Goal: Task Accomplishment & Management: Complete application form

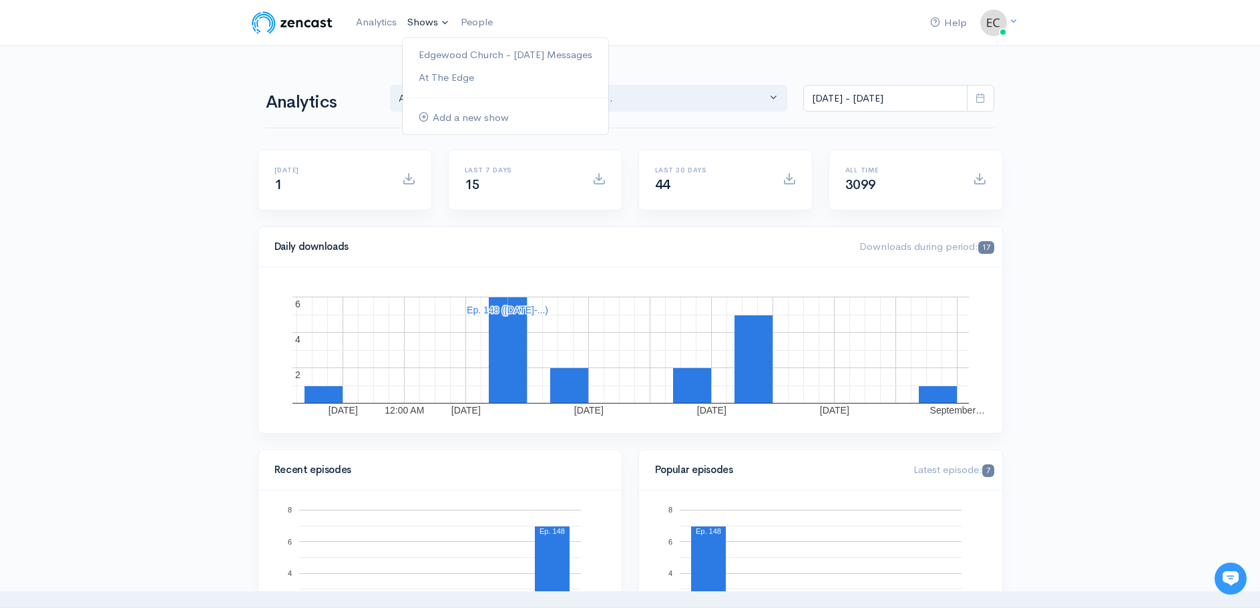
click at [428, 24] on link "Shows" at bounding box center [428, 22] width 53 height 29
click at [436, 55] on link "Edgewood Church - [DATE] Messages" at bounding box center [506, 54] width 206 height 23
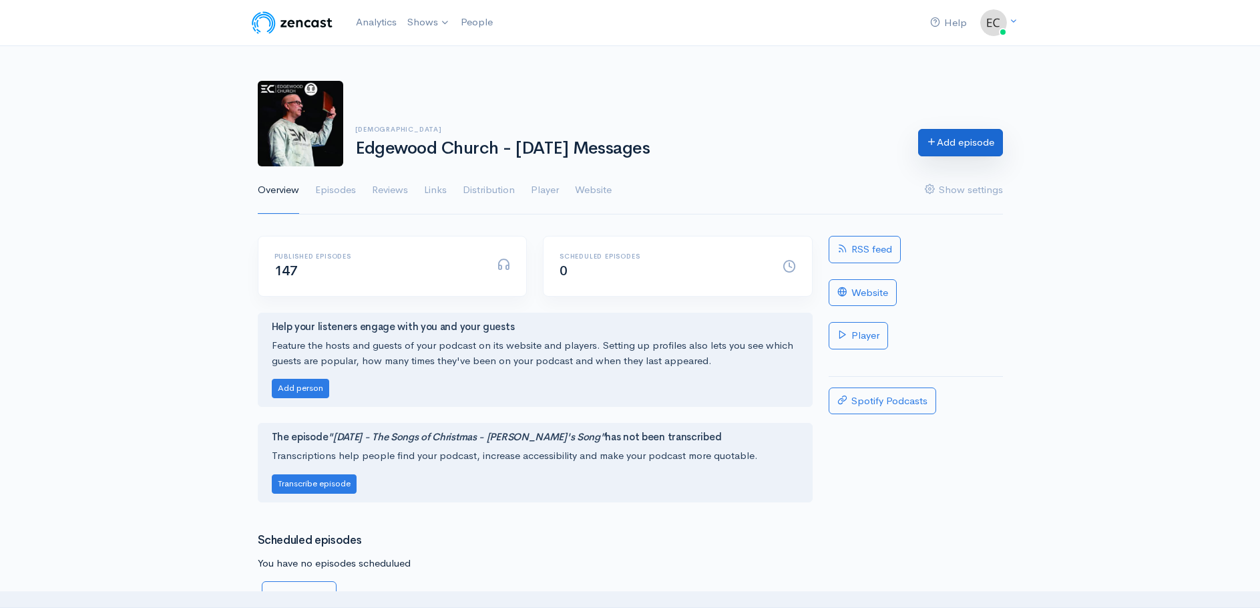
click at [948, 134] on link "Add episode" at bounding box center [960, 142] width 85 height 27
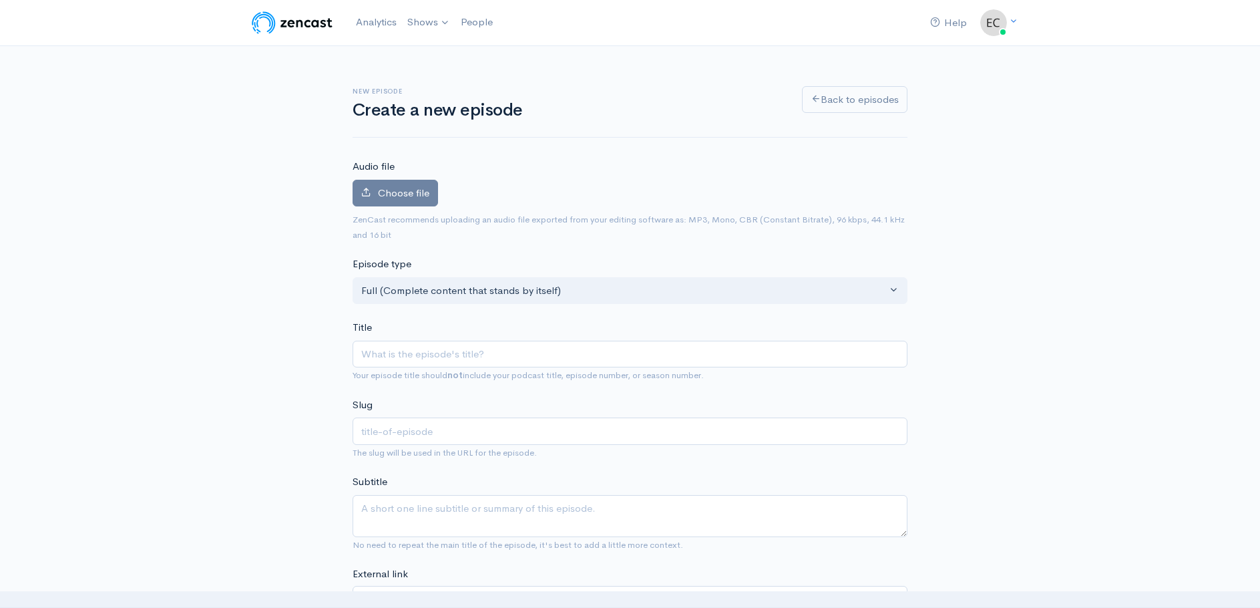
click at [367, 352] on input "Title" at bounding box center [630, 354] width 555 height 27
type input "0"
type input "09"
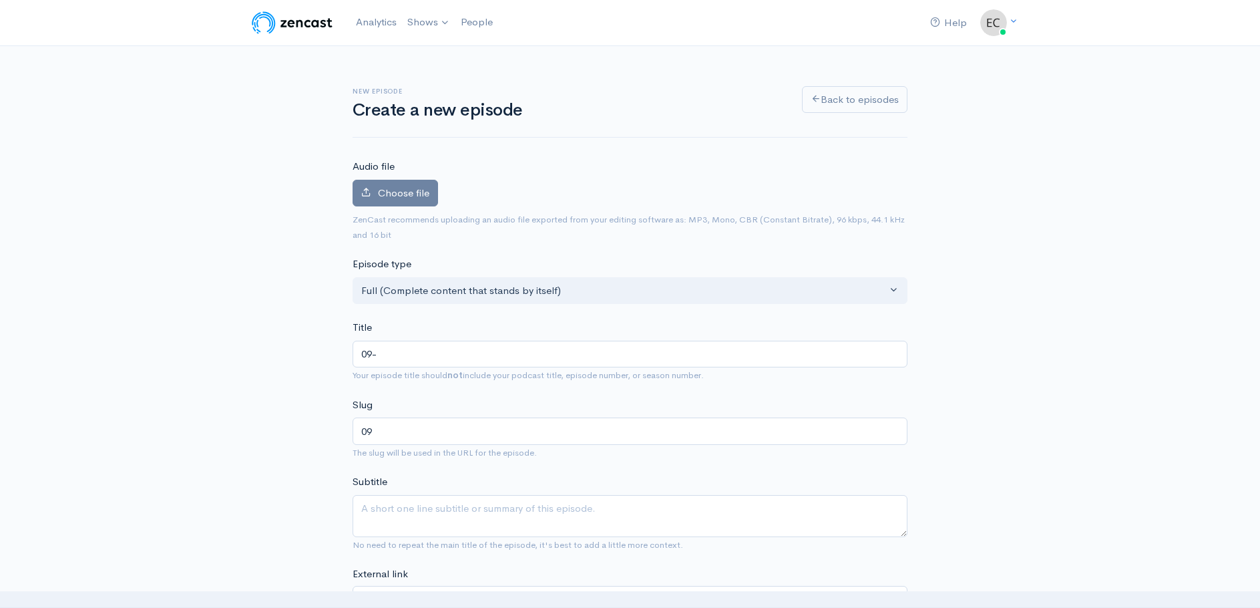
type input "09-0"
type input "09-07"
type input "09-07-2"
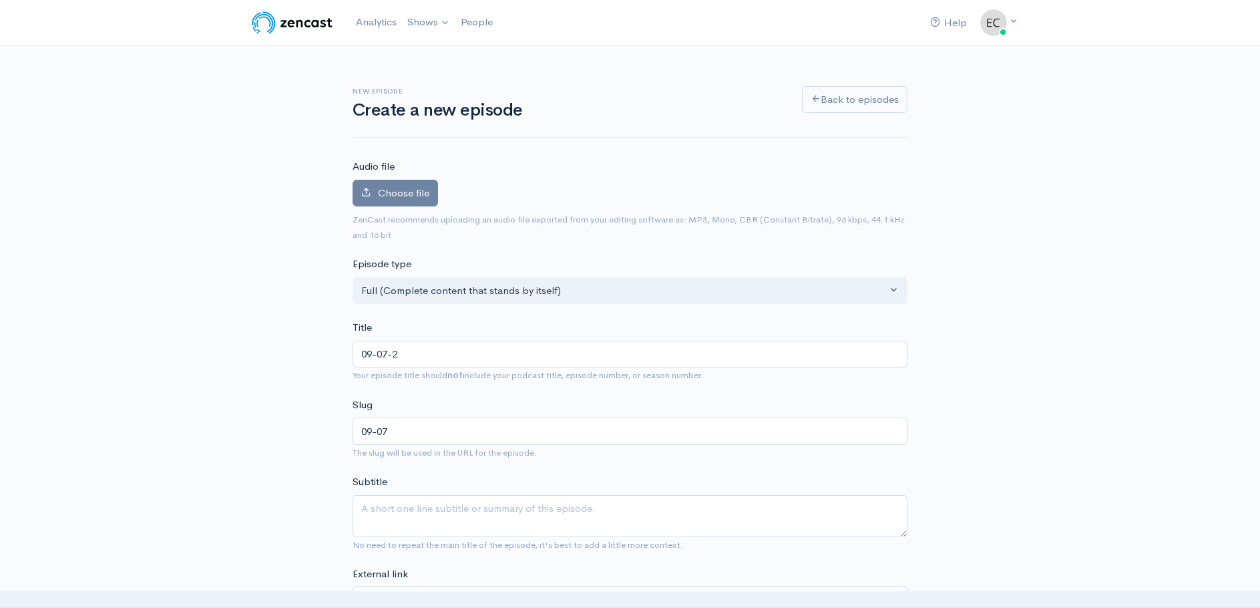
type input "09-07-2"
type input "09-07-25"
type input "09-07-25 - G"
type input "09-07-25-g"
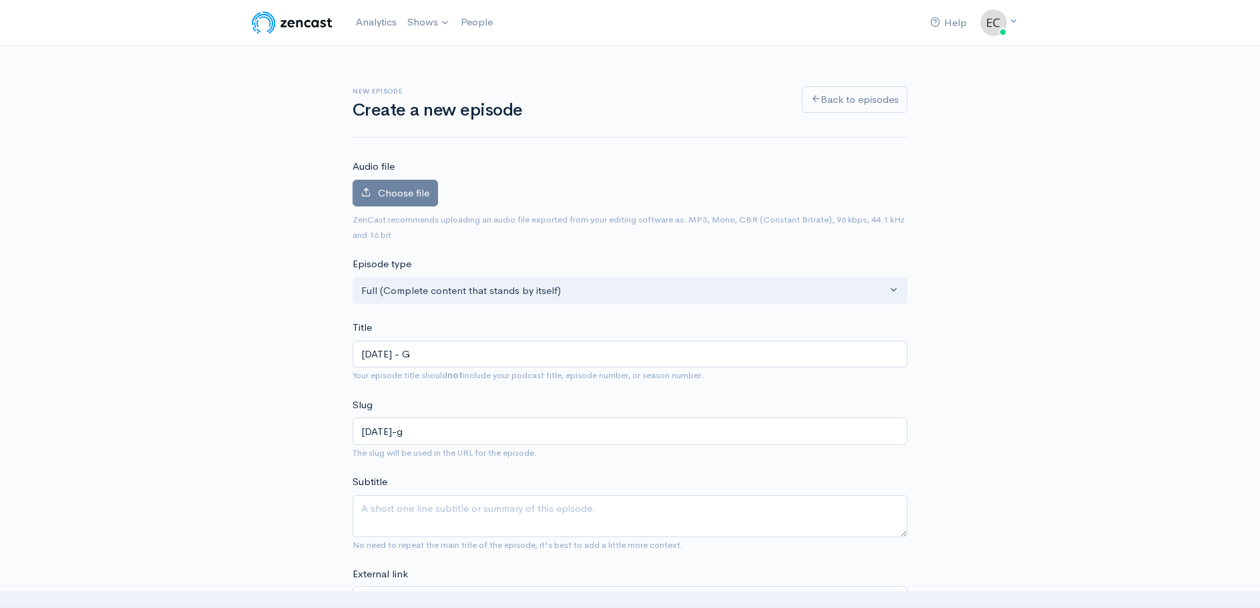
type input "09-07-25 - Gr"
type input "09-07-25-gr"
type input "09-07-25 - Gro"
type input "09-07-25-gro"
type input "09-07-25 - Grow"
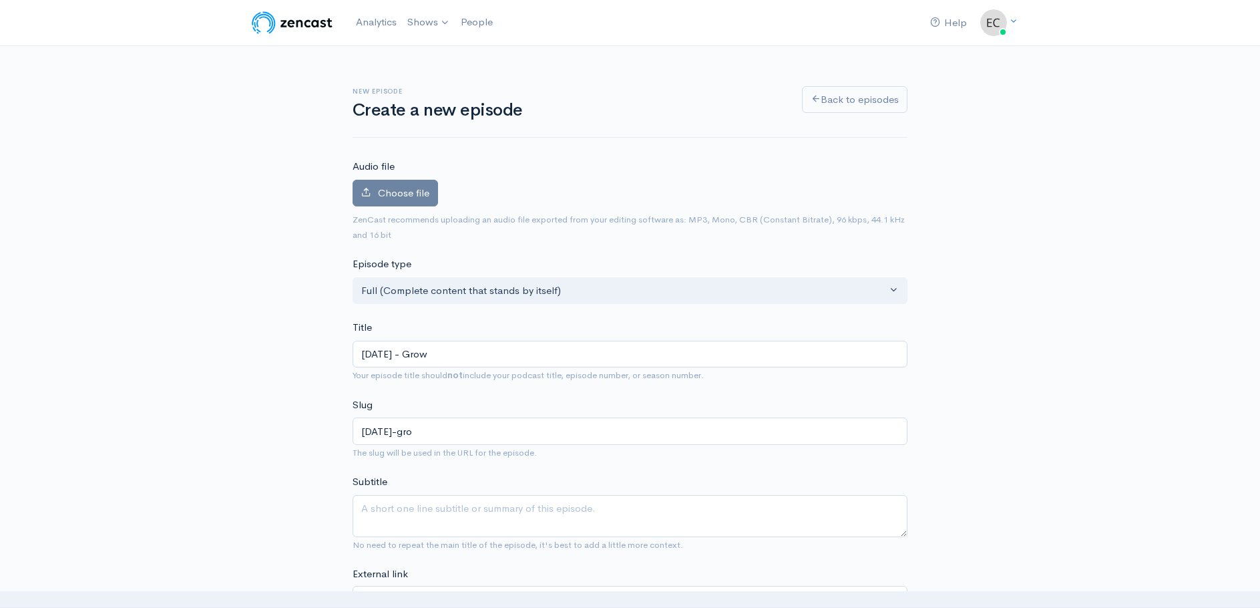
type input "09-07-25-grow"
type input "09-07-25 - Growi"
type input "09-07-25-growi"
type input "09-07-25 - Growin"
type input "09-07-25-growin"
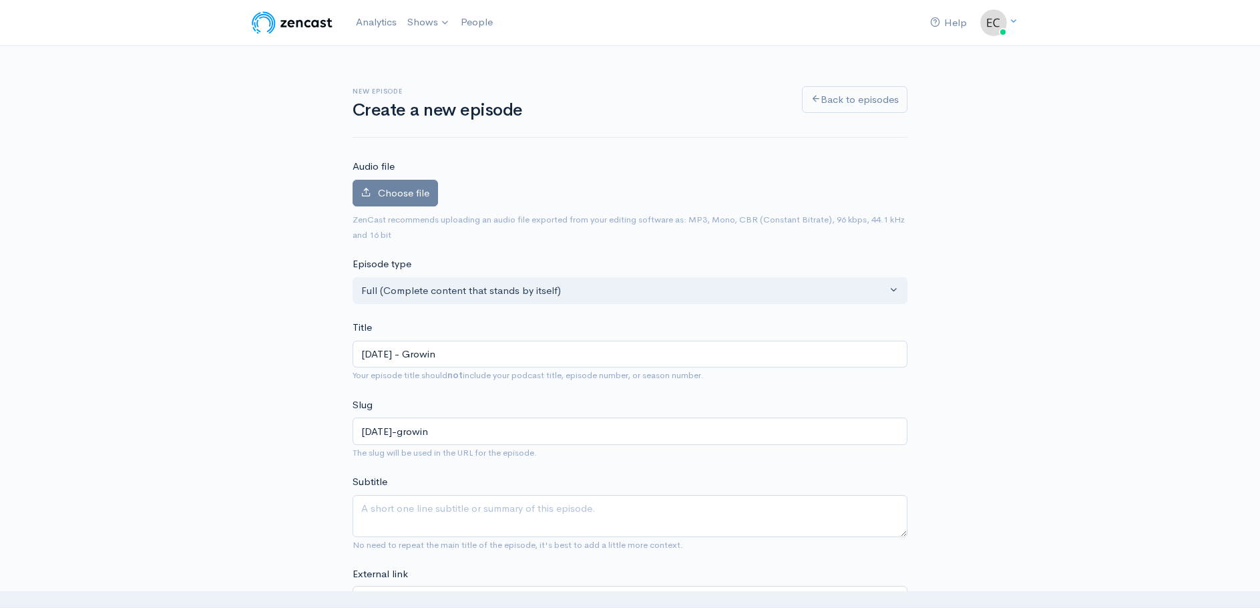
type input "09-07-25 - Growing"
type input "09-07-25-growing"
type input "09-07-25 - Growing F"
type input "09-07-25-growing-f"
type input "09-07-25 - Growing Fr"
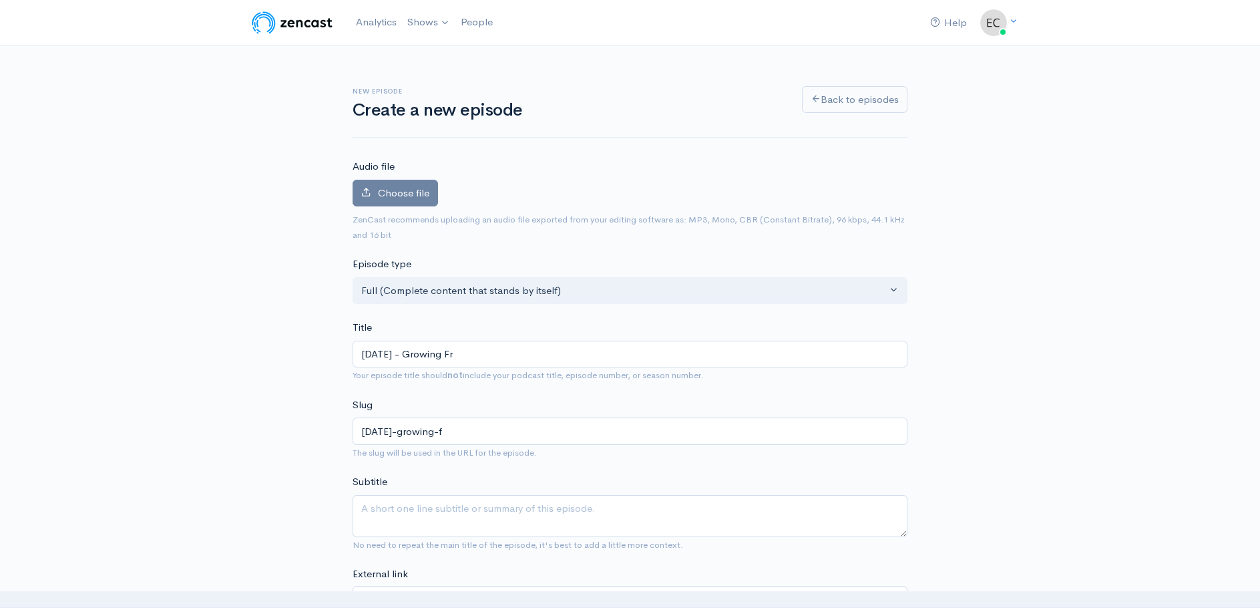
type input "09-07-25-growing-fr"
type input "09-07-25 - Growing From"
type input "09-07-25-growing-from"
type input "09-07-25 - Growing From a"
type input "09-07-25-growing-from-a"
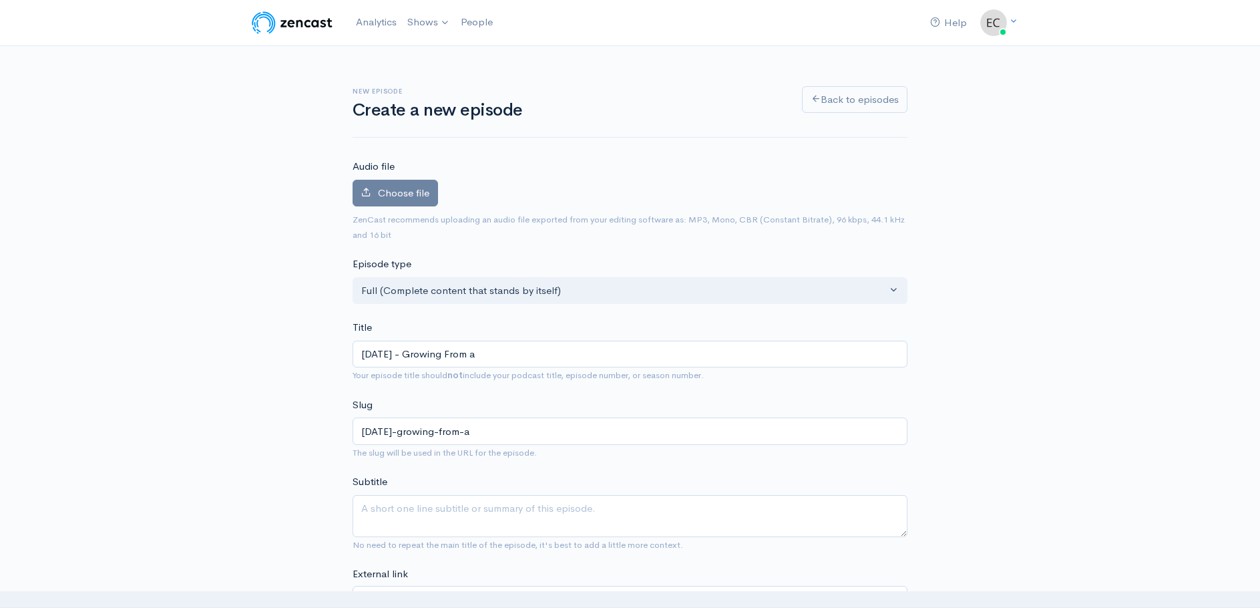
type input "09-07-25 - Growing From a S"
type input "09-07-25-growing-from-a-s"
type input "09-07-25 - Growing From a Se"
type input "09-07-25-growing-from-a-se"
type input "09-07-25 - Growing From a See"
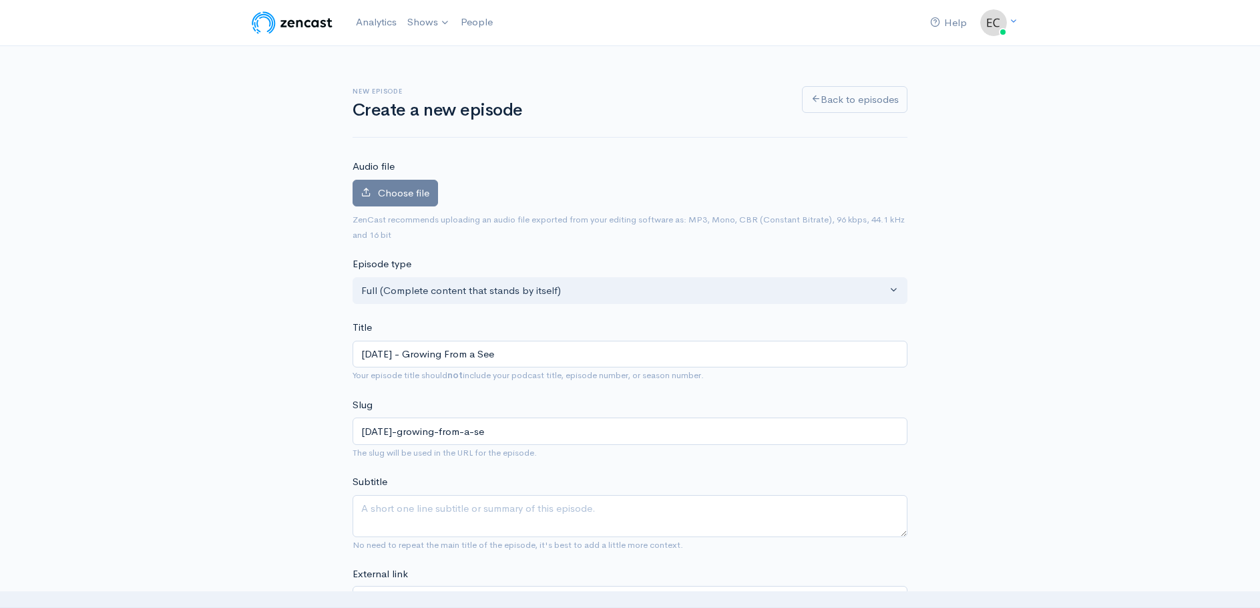
type input "09-07-25-growing-from-a-see"
type input "09-07-25 - Growing From a Seed"
type input "09-07-25-growing-from-a-seed"
type input "09-07-25 - Growing From a Seed - W"
type input "09-07-25-growing-from-a-seed-w"
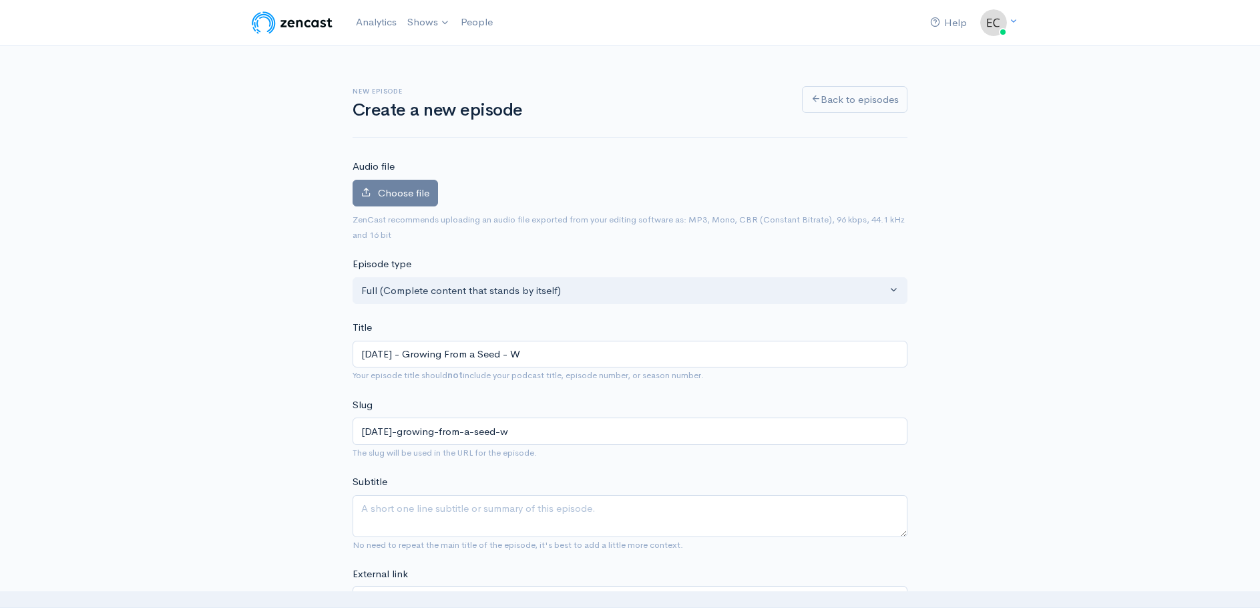
type input "09-07-25 - Growing From a Seed - Wh"
type input "09-07-25-growing-from-a-seed-wh"
type input "09-07-25 - Growing From a Seed - Why"
type input "09-07-25-growing-from-a-seed-why"
type input "09-07-25 - Growing From a Seed - Why Y"
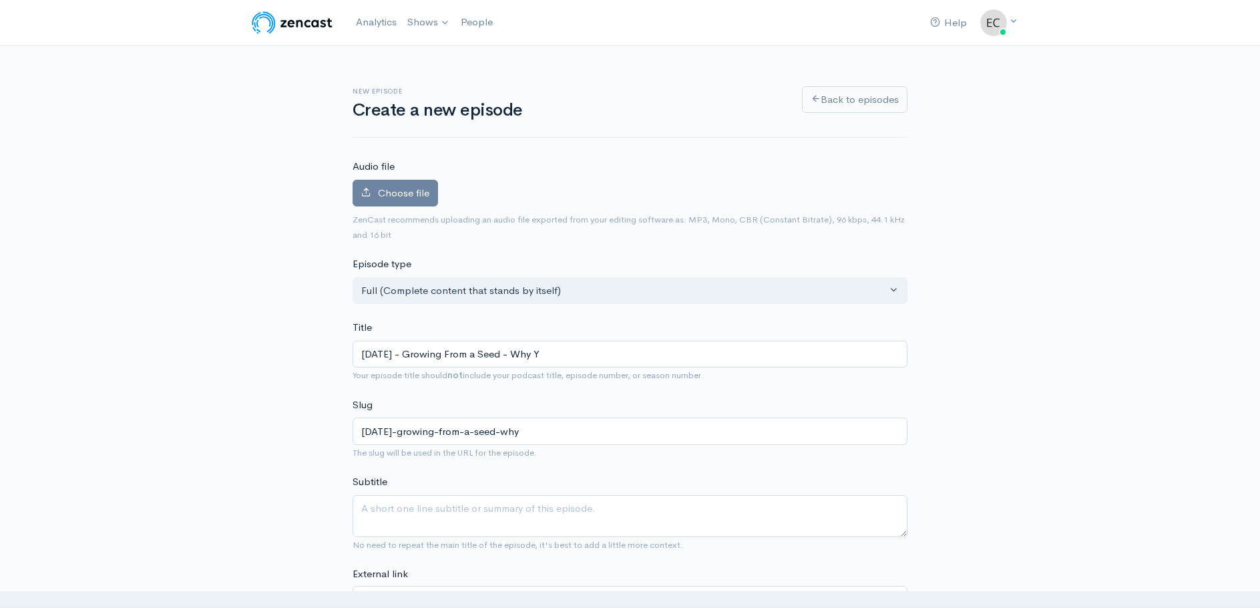
type input "09-07-25-growing-from-a-seed-why-y"
type input "09-07-25 - Growing From a Seed - Why You"
type input "09-07-25-growing-from-a-seed-why-you"
type input "09-07-25 - Growing From a Seed - Why You P"
type input "09-07-25-growing-from-a-seed-why-you-p"
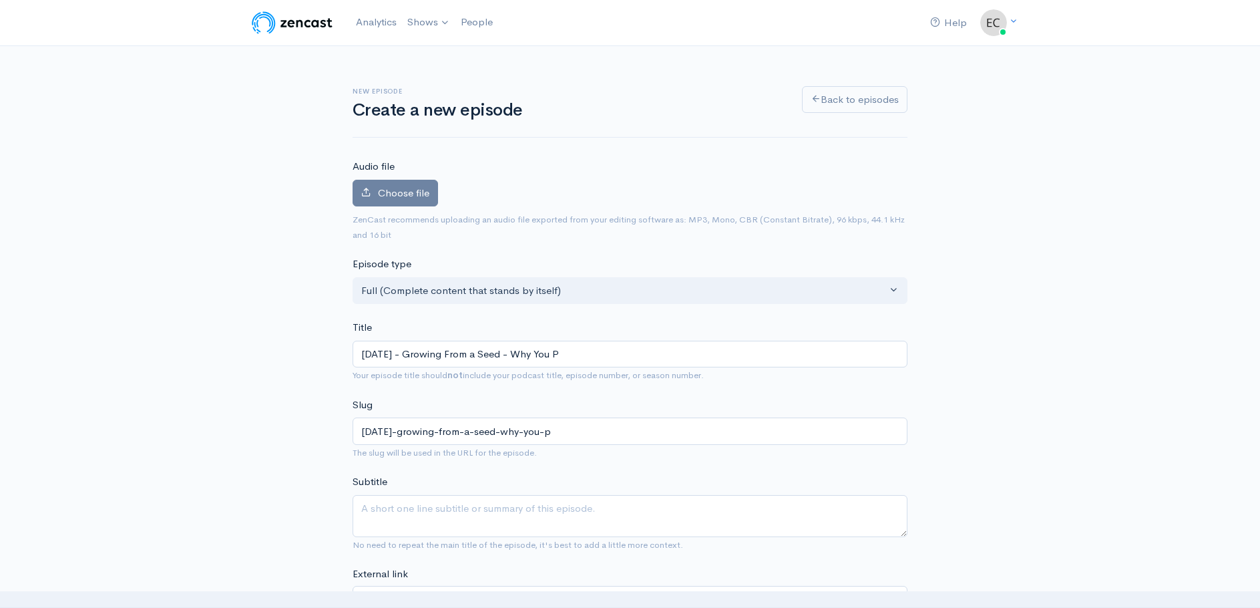
type input "09-07-25 - Growing From a Seed - Why You Pl"
type input "09-07-25-growing-from-a-seed-why-you-pl"
type input "09-07-25 - Growing From a Seed - Why You Plan"
type input "09-07-25-growing-from-a-seed-why-you-plan"
type input "09-07-25 - Growing From a Seed - Why You Plant"
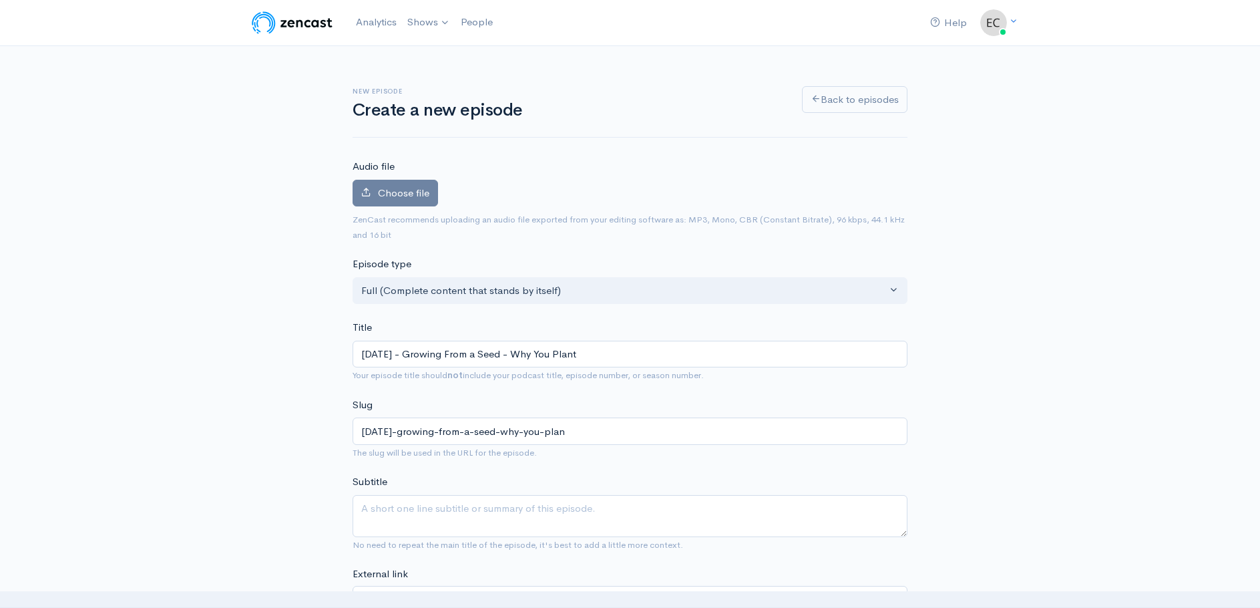
type input "09-07-25-growing-from-a-seed-why-you-plant"
type input "09-07-25 - Growing From a Seed - Why You Plant - P"
type input "09-07-25-growing-from-a-seed-why-you-plant-p"
type input "09-07-25 - Growing From a Seed - Why You Plant - Pa"
type input "09-07-25-growing-from-a-seed-why-you-plant-pa"
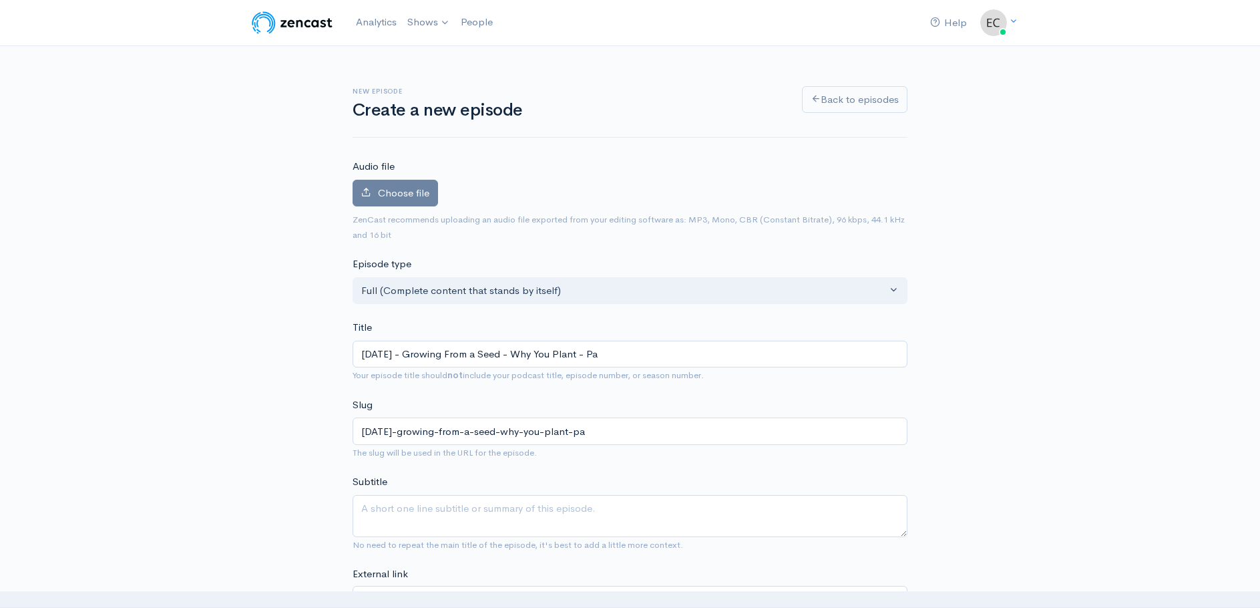
type input "09-07-25 - Growing From a Seed - Why You Plant - Pas"
type input "09-07-25-growing-from-a-seed-why-you-plant-pas"
type input "09-07-25 - Growing From a Seed - Why You Plant - Past"
type input "09-07-25-growing-from-a-seed-why-you-plant-past"
type input "09-07-25 - Growing From a Seed - Why You Plant - Pasto"
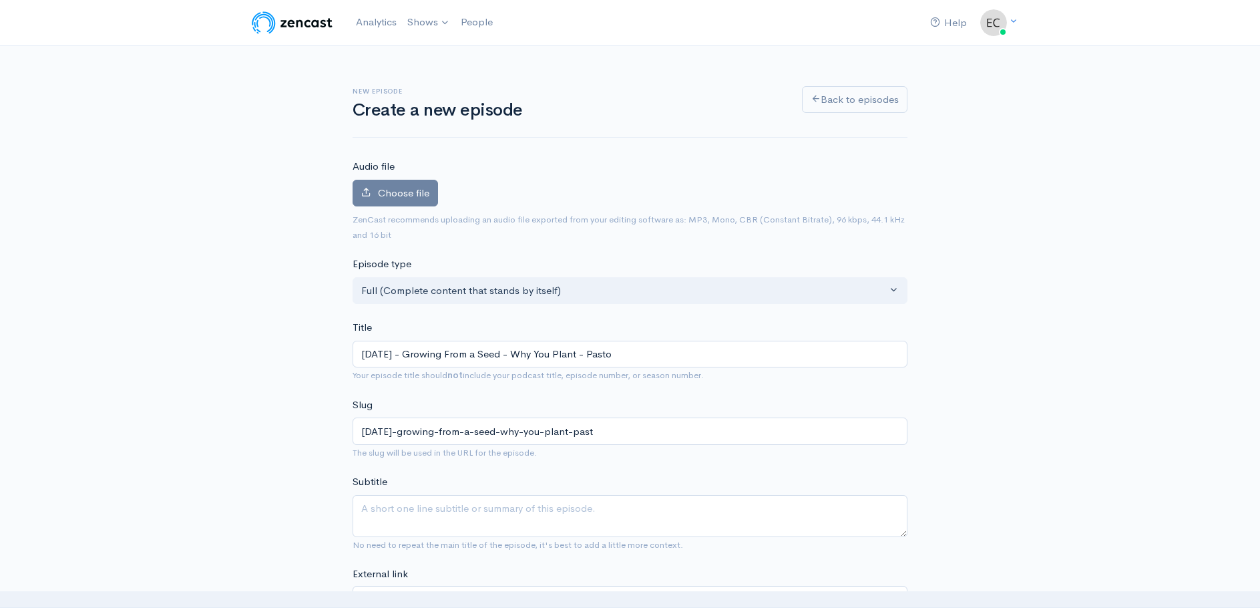
type input "09-07-25-growing-from-a-seed-why-you-plant-pasto"
type input "09-07-25 - Growing From a Seed - Why You Plant - Pastor"
type input "09-07-25-growing-from-a-seed-why-you-plant-pastor"
type input "09-07-25 - Growing From a Seed - Why You Plant - Pastor R"
type input "09-07-25-growing-from-a-seed-why-you-plant-pastor-r"
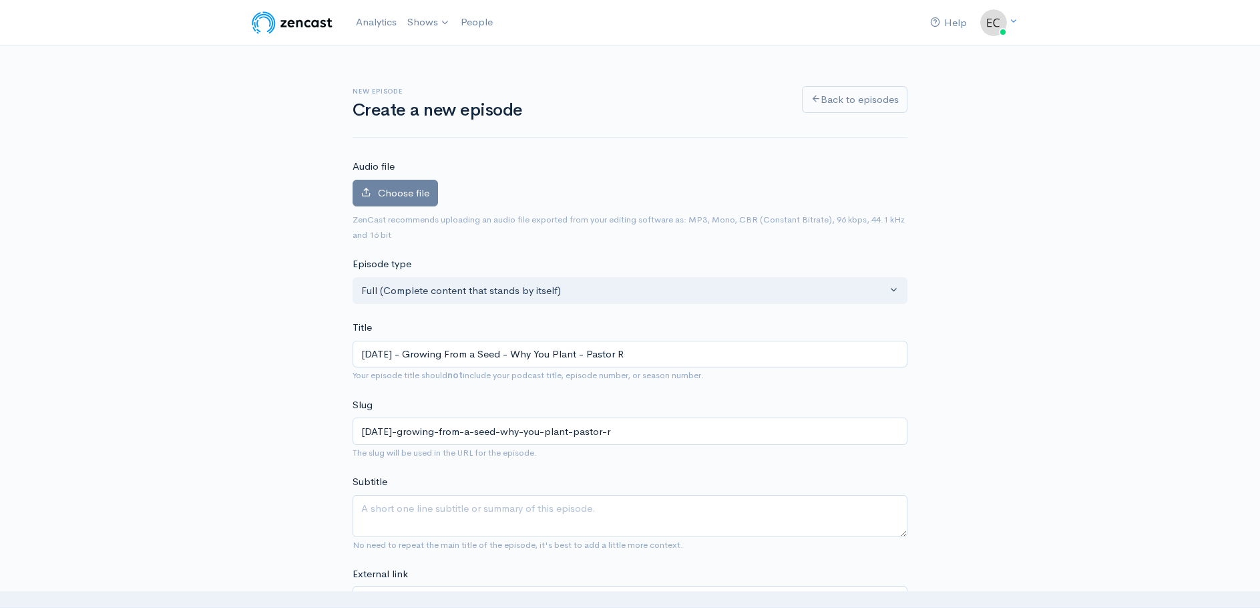
type input "09-07-25 - Growing From a Seed - Why You Plant - Pastor Ro"
type input "09-07-25-growing-from-a-seed-why-you-plant-pastor-ro"
type input "[DATE] - Growing From a Seed - Why You Plant - [PERSON_NAME]"
type input "[DATE]-growing-from-a-seed-why-you-plant-pastor-[PERSON_NAME]"
type input "[DATE] - Growing From a Seed - Why You Plant - [PERSON_NAME]"
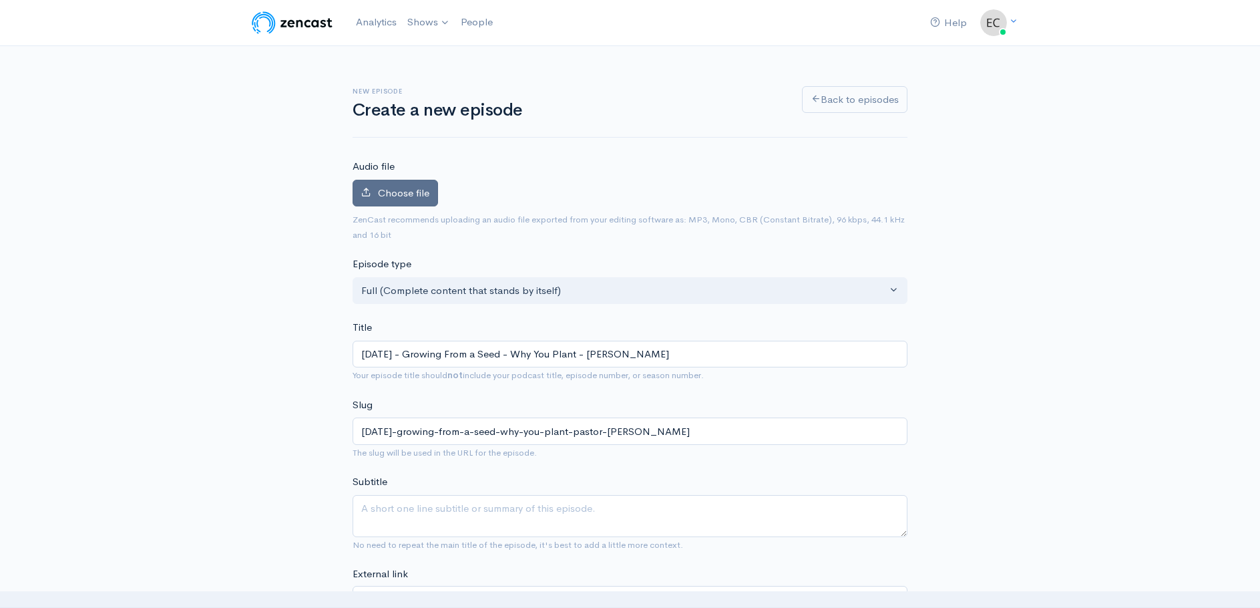
click at [395, 192] on span "Choose file" at bounding box center [403, 192] width 51 height 13
click at [0, 0] on input "Choose file" at bounding box center [0, 0] width 0 height 0
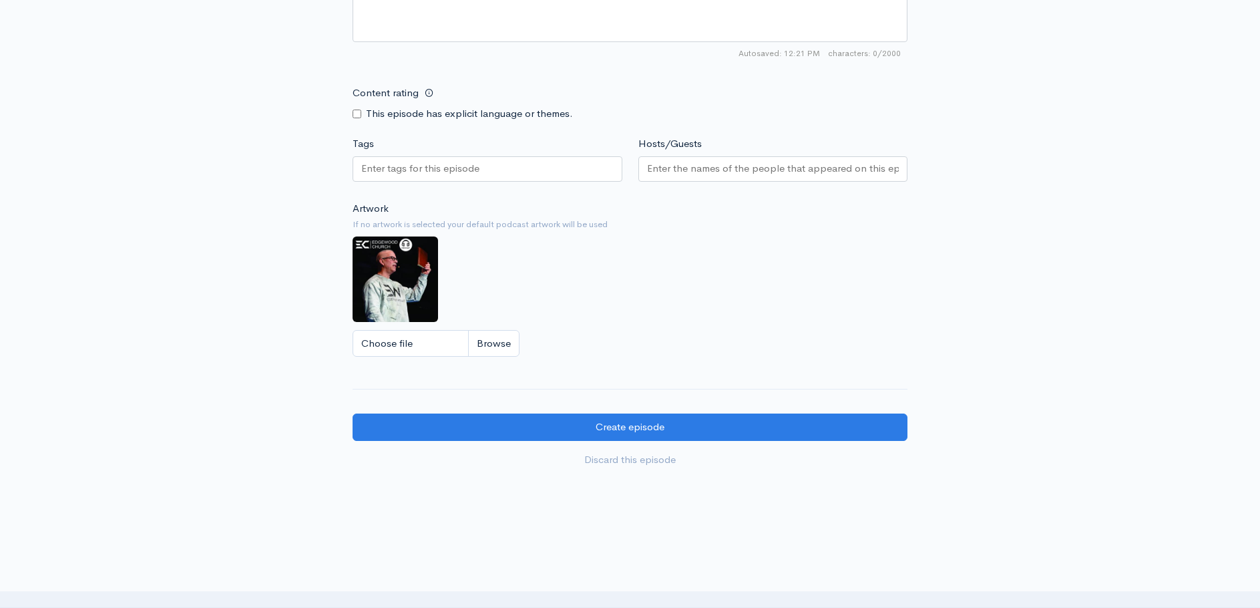
scroll to position [1069, 0]
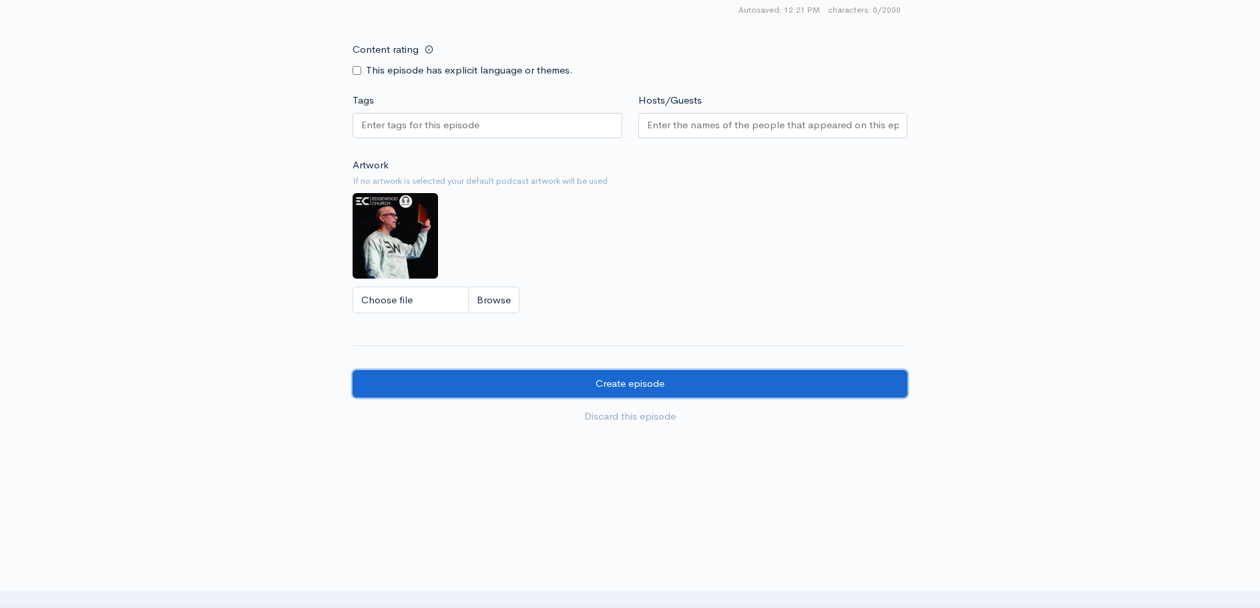
click at [602, 382] on input "Create episode" at bounding box center [630, 383] width 555 height 27
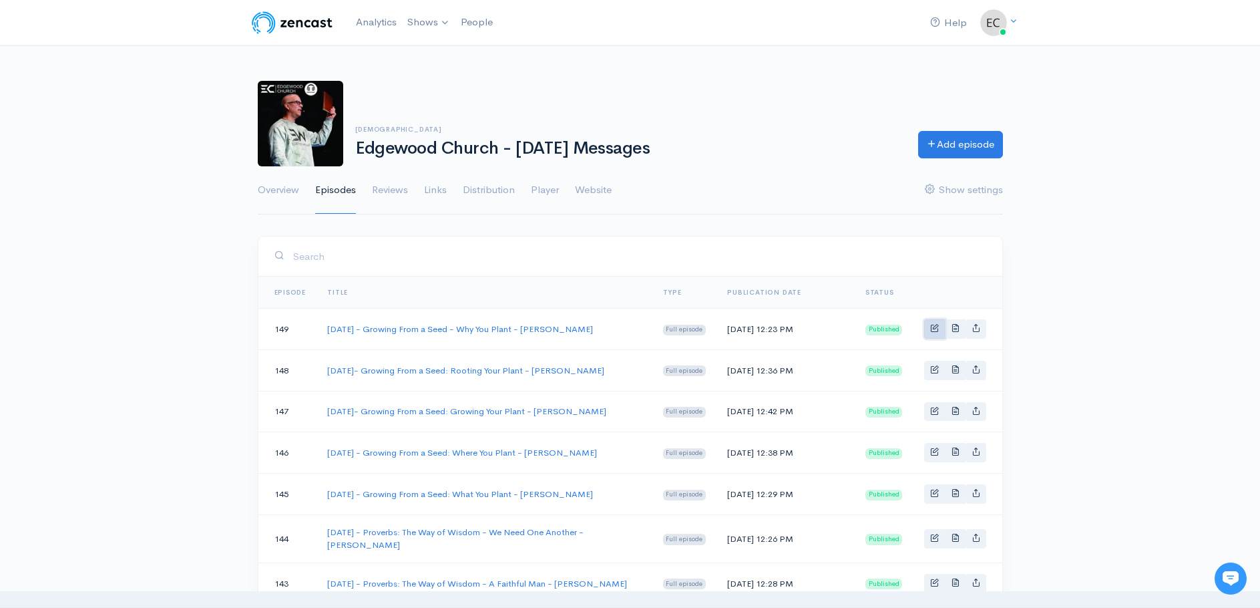
click at [928, 325] on link "Basic example" at bounding box center [934, 328] width 21 height 19
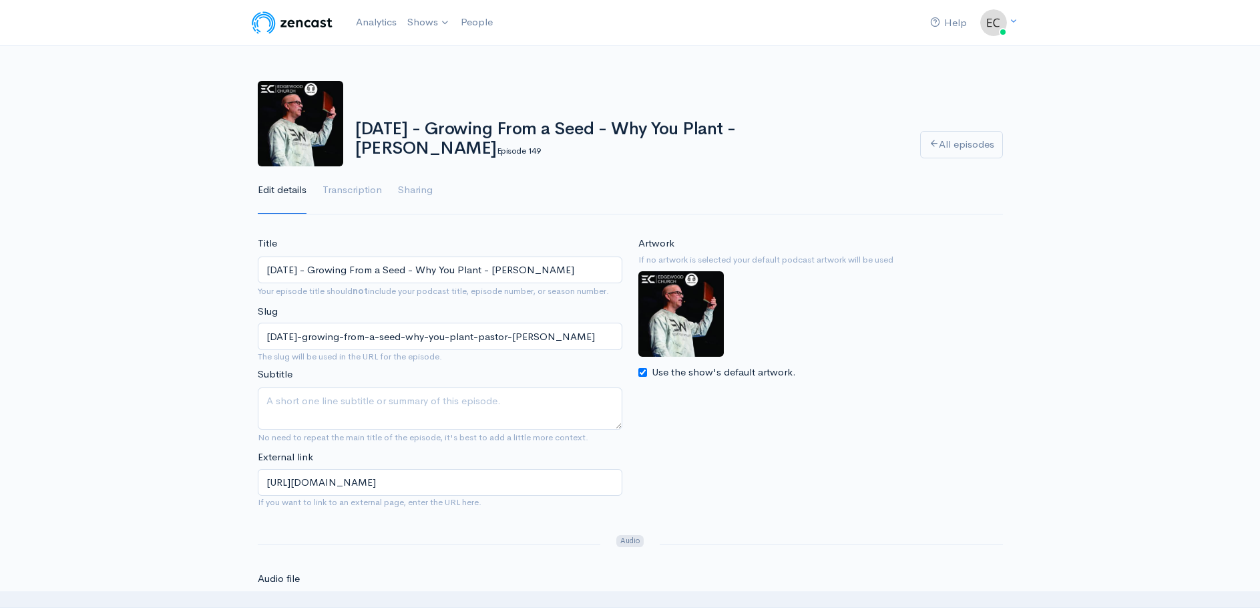
drag, startPoint x: 419, startPoint y: 270, endPoint x: 426, endPoint y: 270, distance: 6.7
click at [426, 270] on input "[DATE] - Growing From a Seed - Why You Plant - [PERSON_NAME]" at bounding box center [440, 269] width 365 height 27
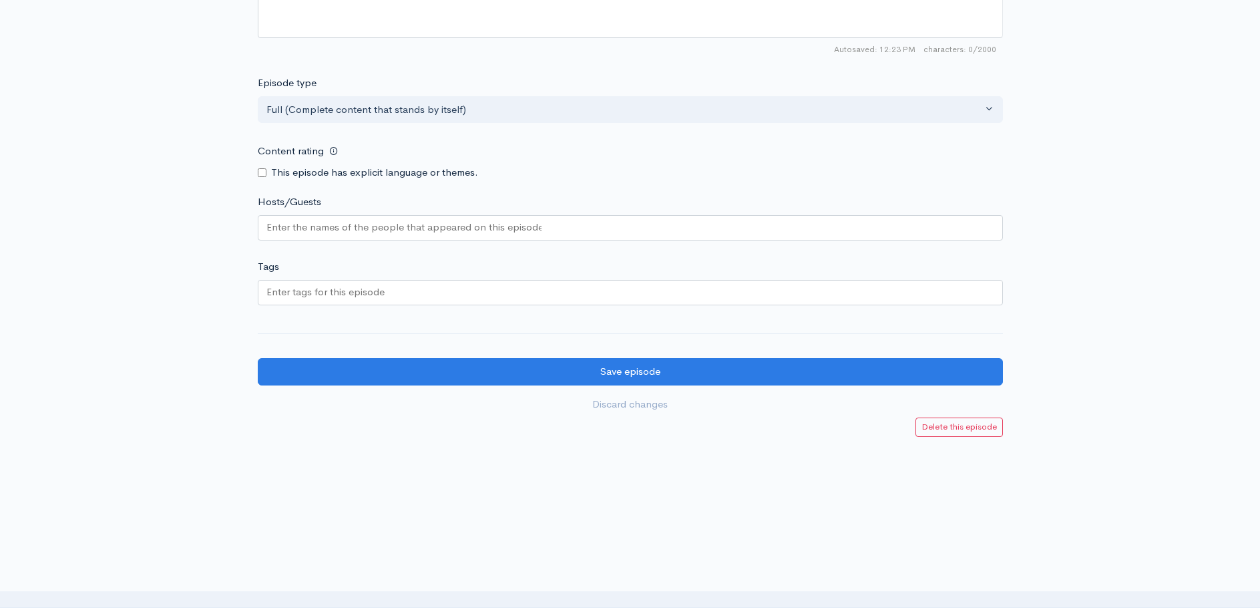
scroll to position [1093, 0]
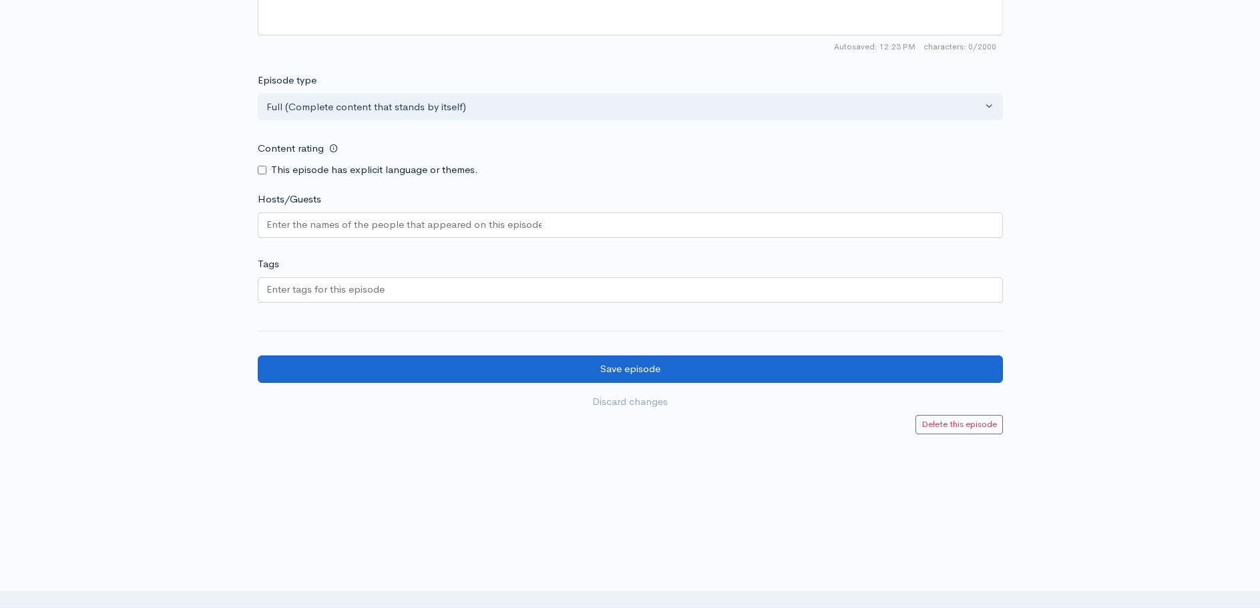
type input "[DATE] - Growing From a Seed: Why You Plant - [PERSON_NAME]"
click at [628, 371] on input "Save episode" at bounding box center [630, 368] width 745 height 27
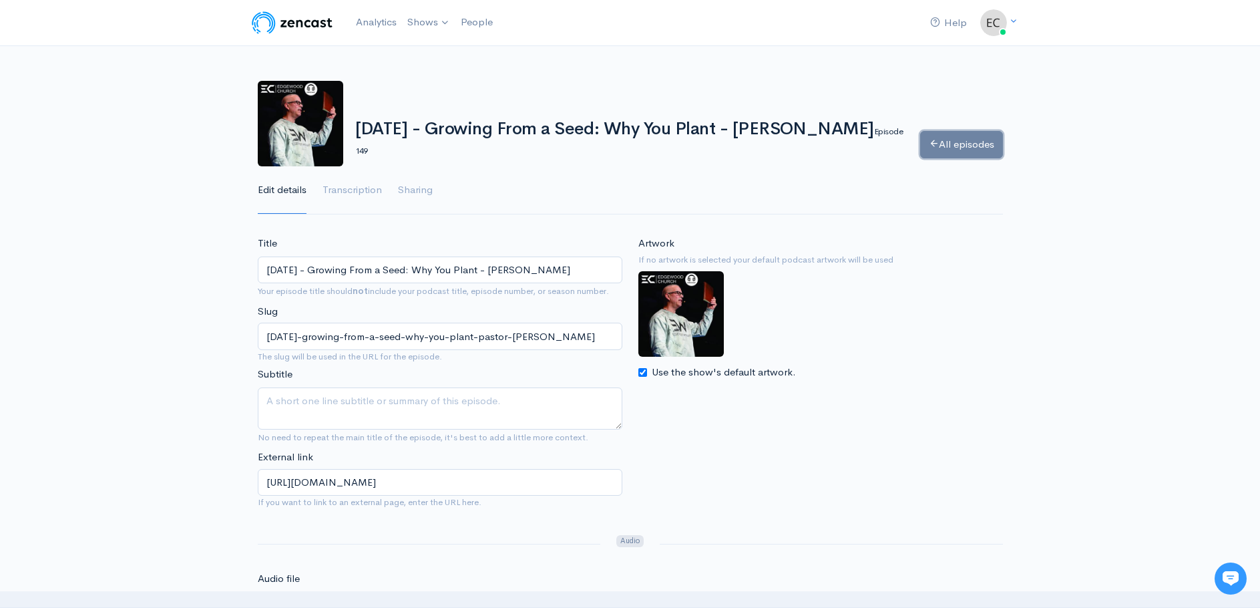
click at [970, 147] on link "All episodes" at bounding box center [961, 144] width 83 height 27
